Goal: Book appointment/travel/reservation

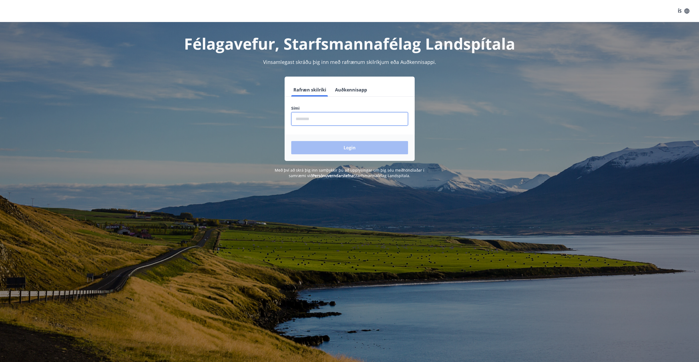
click at [306, 117] on input "phone" at bounding box center [349, 118] width 117 height 13
type input "********"
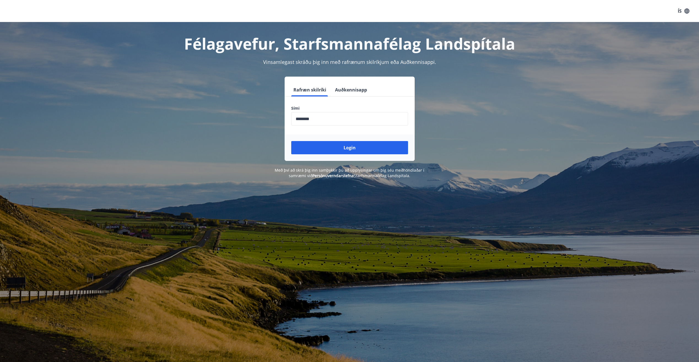
click at [337, 155] on div "Login" at bounding box center [349, 147] width 130 height 26
click at [336, 149] on button "Login" at bounding box center [349, 147] width 117 height 13
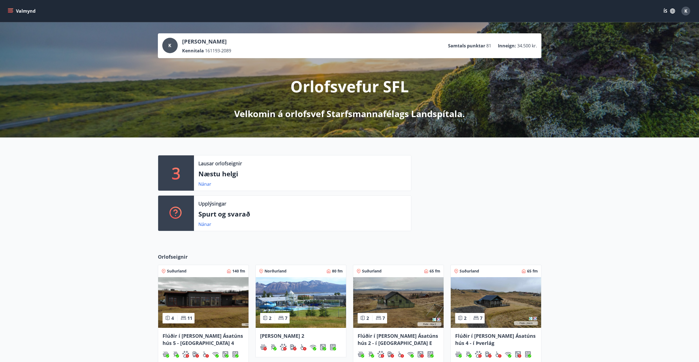
click at [270, 176] on p "Næstu helgi" at bounding box center [302, 173] width 208 height 9
click at [207, 183] on link "Nánar" at bounding box center [204, 184] width 13 height 6
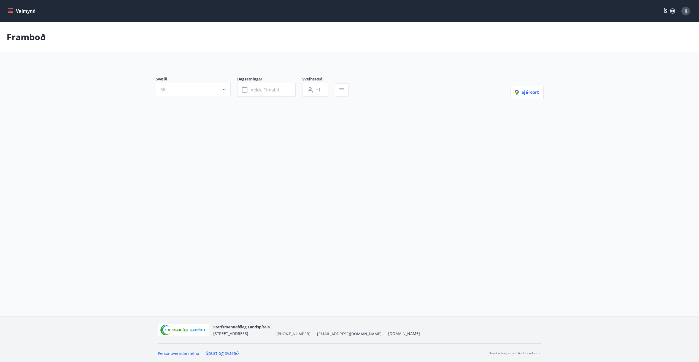
type input "*"
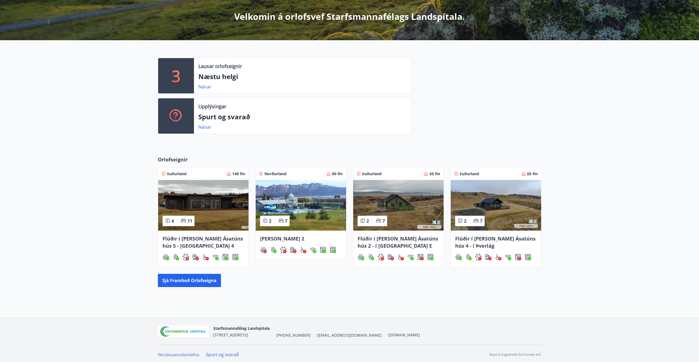
scroll to position [99, 0]
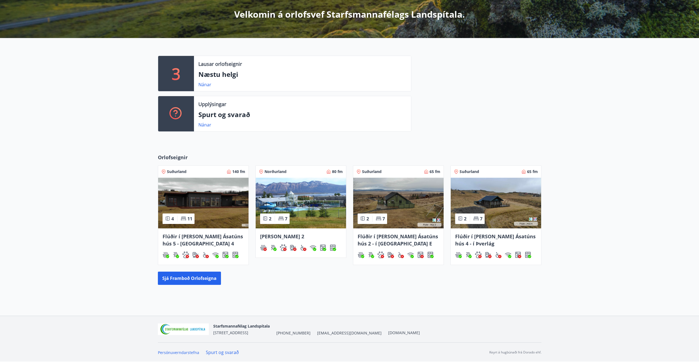
click at [194, 210] on img at bounding box center [203, 203] width 90 height 51
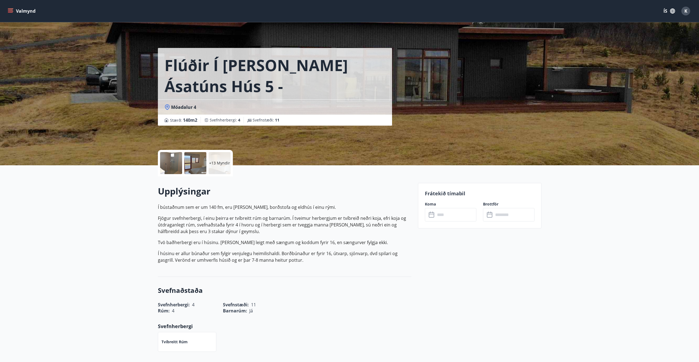
click at [453, 220] on input "text" at bounding box center [455, 214] width 41 height 13
